Goal: Task Accomplishment & Management: Manage account settings

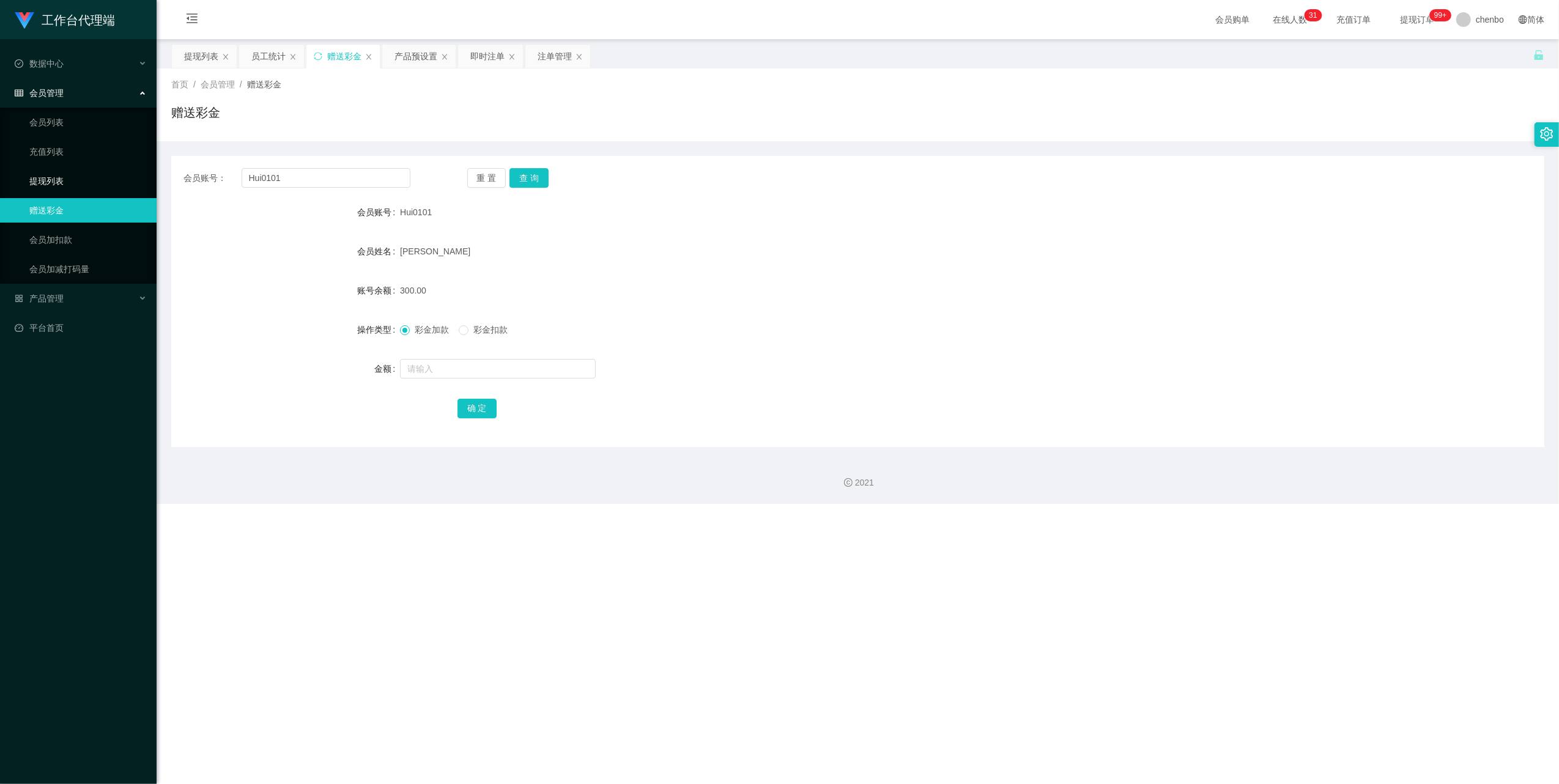
drag, startPoint x: 0, startPoint y: 0, endPoint x: 64, endPoint y: 177, distance: 188.2
click at [62, 178] on link "提现列表" at bounding box center [88, 181] width 118 height 25
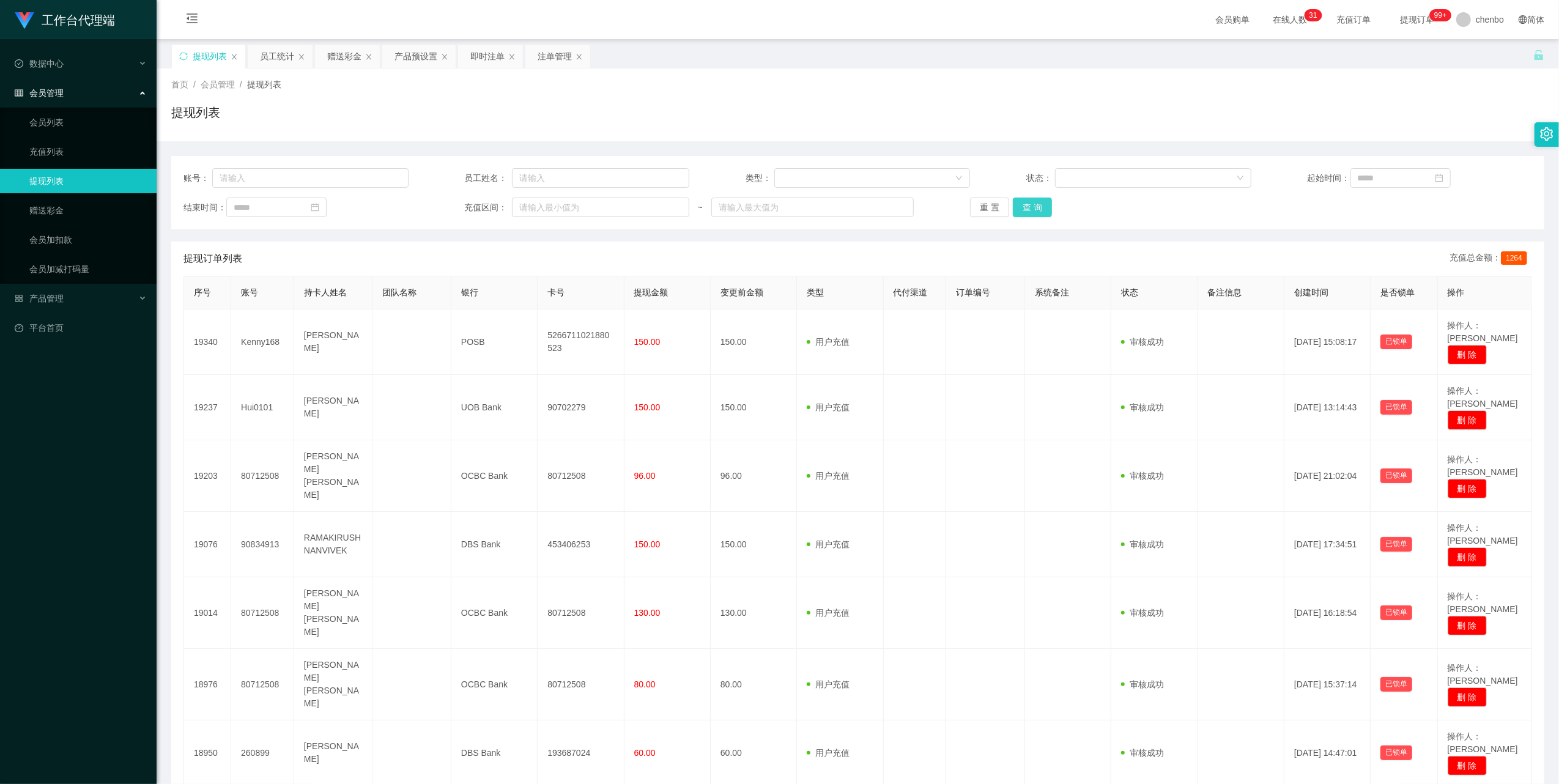
click at [1026, 206] on button "查 询" at bounding box center [1033, 207] width 39 height 20
click at [1026, 206] on div "重 置 查 询" at bounding box center [1083, 207] width 225 height 20
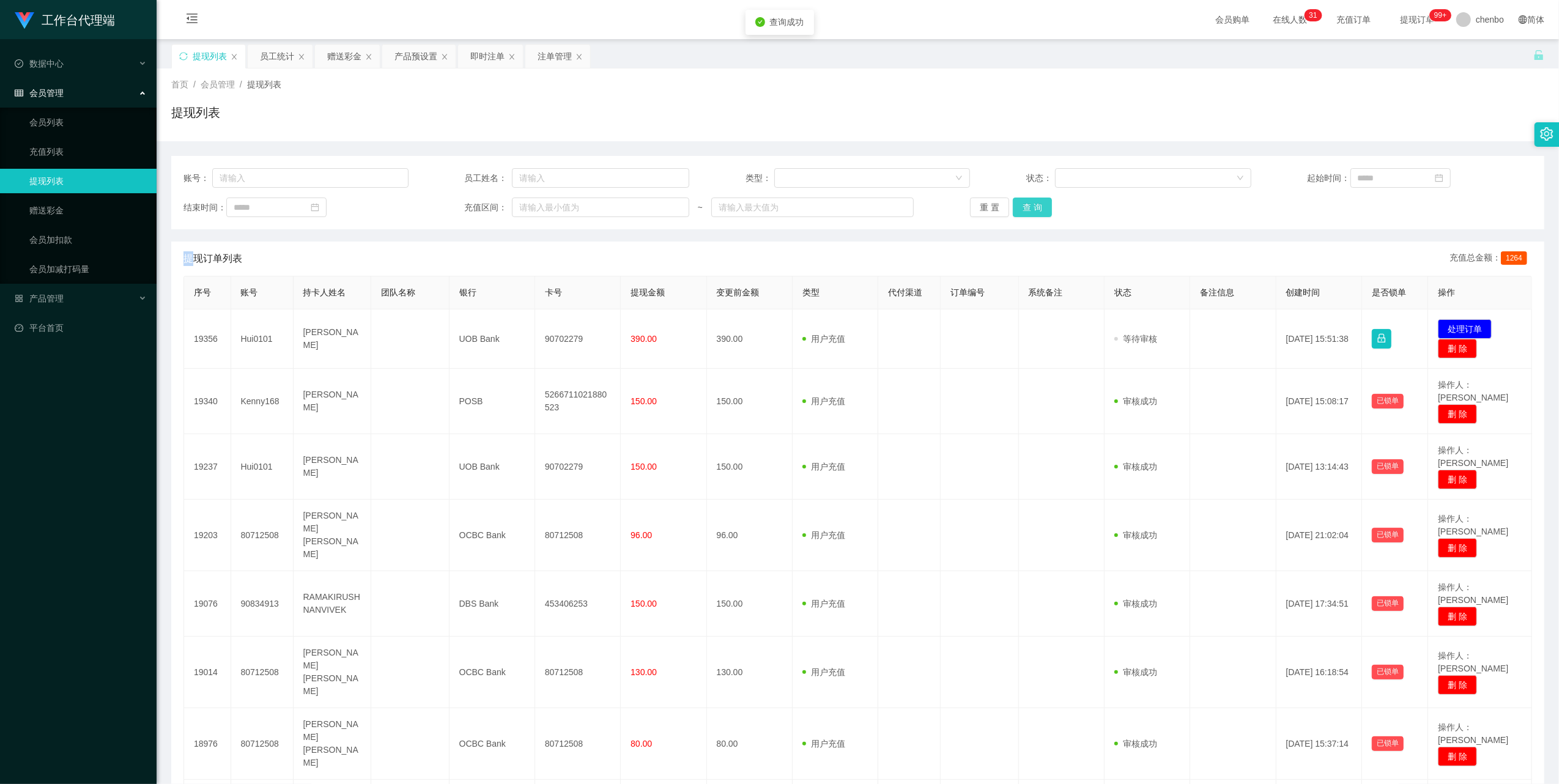
click at [1026, 206] on button "查 询" at bounding box center [1033, 207] width 39 height 20
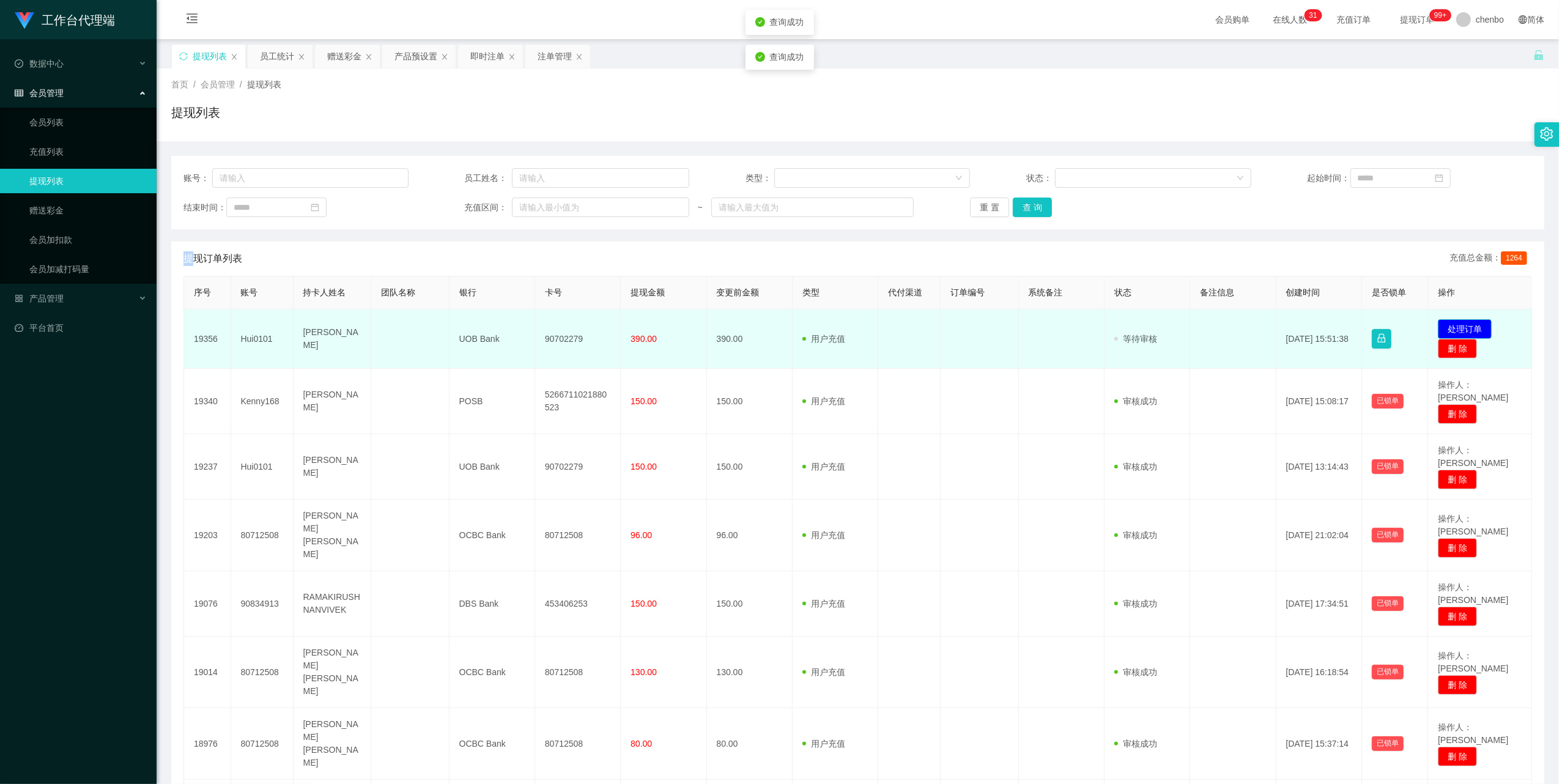
click at [1452, 328] on button "处理订单" at bounding box center [1465, 329] width 54 height 20
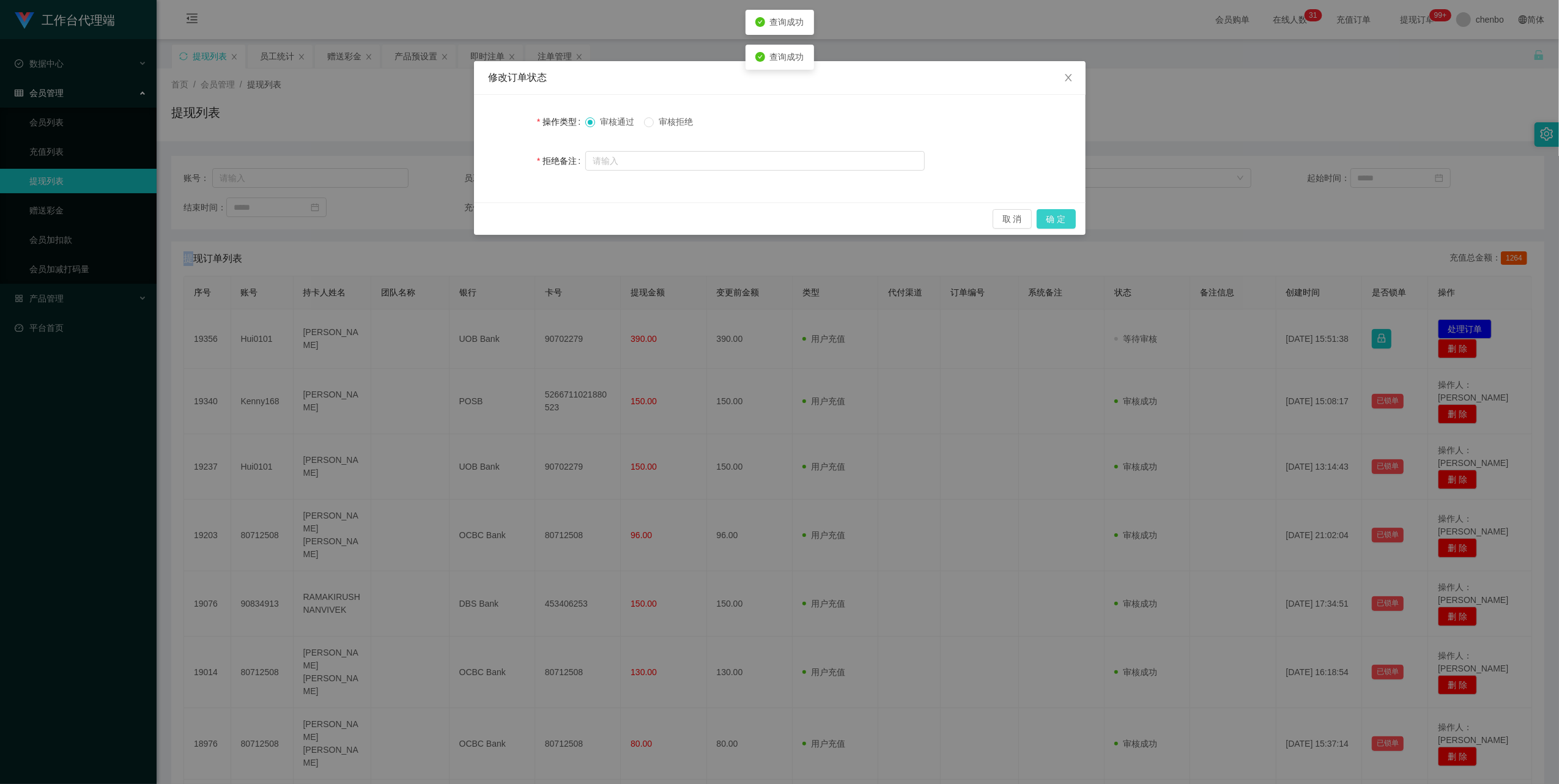
click at [1057, 216] on button "确 定" at bounding box center [1056, 219] width 39 height 20
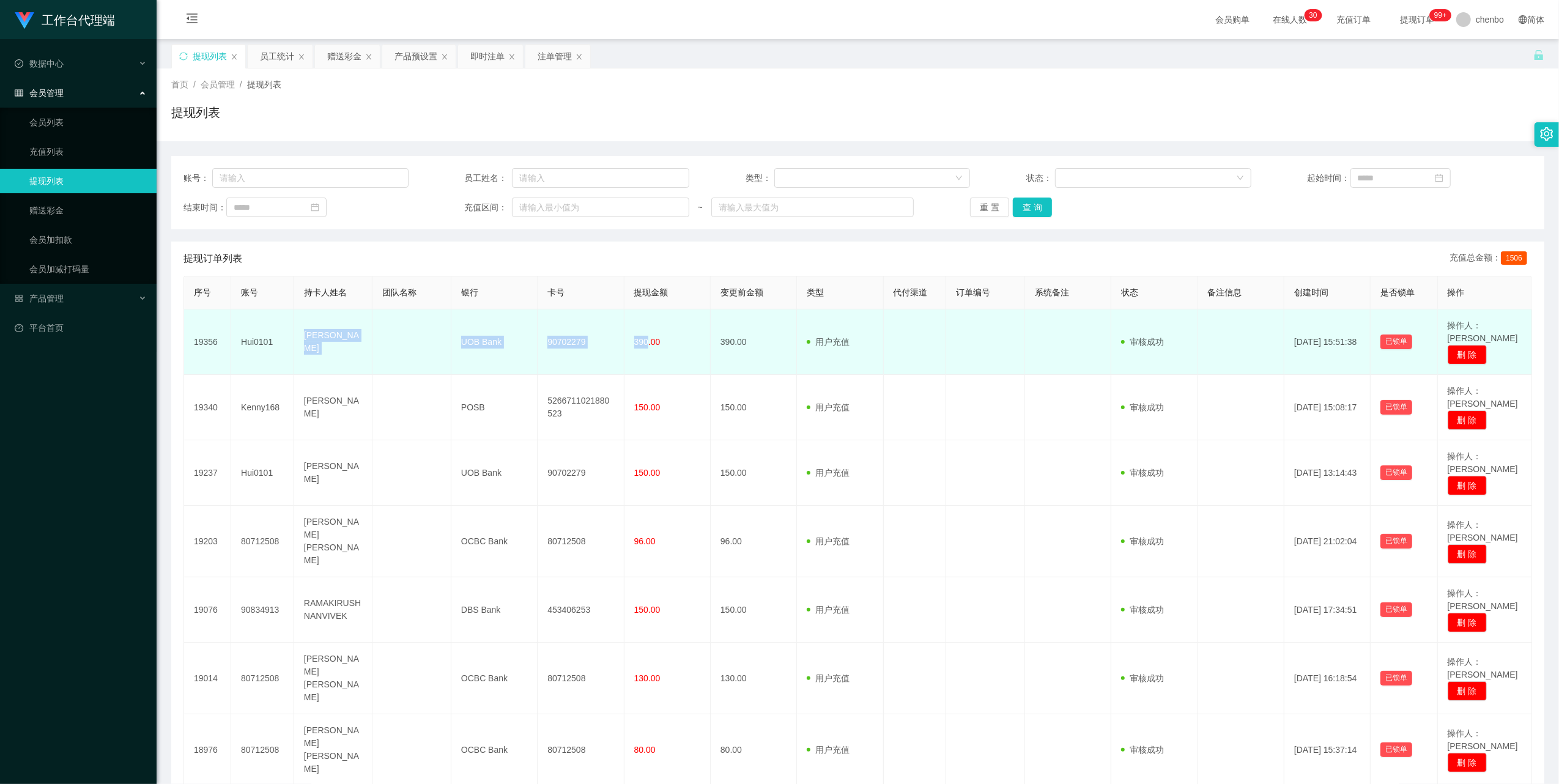
drag, startPoint x: 297, startPoint y: 337, endPoint x: 645, endPoint y: 337, distance: 348.0
click at [645, 337] on tr "19356 Hui0101 [PERSON_NAME] UOB Bank 90702279 390.00 390.00 用户充值 人工扣款 审核驳回 审核成功…" at bounding box center [858, 342] width 1348 height 66
copy tr "[PERSON_NAME] UOB Bank 90702279 390"
